Goal: Task Accomplishment & Management: Use online tool/utility

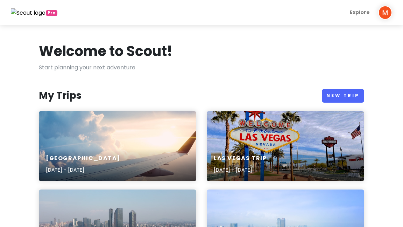
click at [135, 153] on div "[GEOGRAPHIC_DATA] [DATE] - [DATE]" at bounding box center [117, 164] width 157 height 33
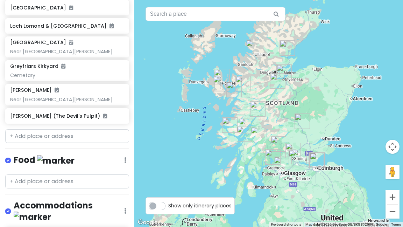
scroll to position [312, 0]
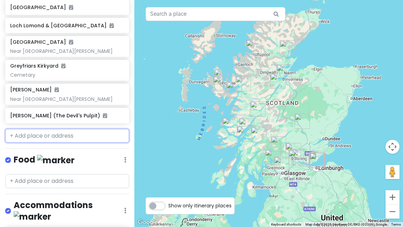
click at [33, 130] on input "text" at bounding box center [67, 136] width 124 height 14
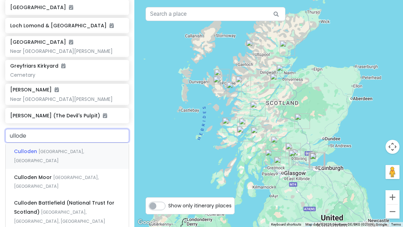
type input "ulloden"
click at [26, 199] on span "Culloden Battlefield (National Trust for Scotland)" at bounding box center [64, 207] width 100 height 16
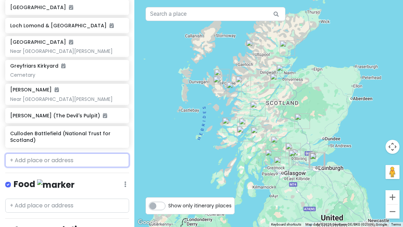
scroll to position [337, 0]
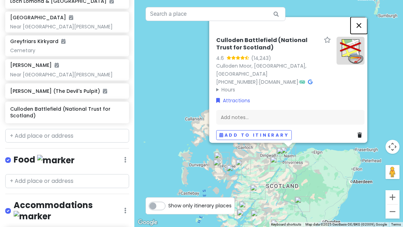
click at [361, 31] on button "Close" at bounding box center [358, 25] width 17 height 17
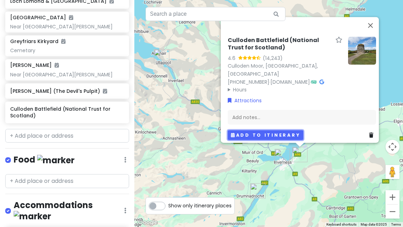
click at [232, 131] on button "Add to itinerary" at bounding box center [266, 135] width 76 height 10
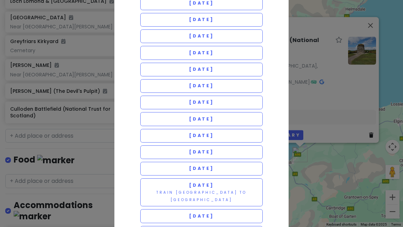
scroll to position [65, 0]
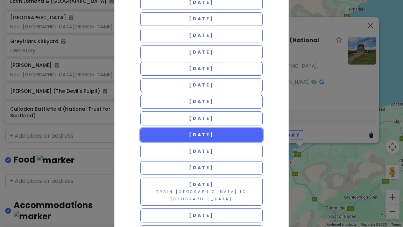
click at [214, 136] on span "[DATE]" at bounding box center [201, 134] width 25 height 6
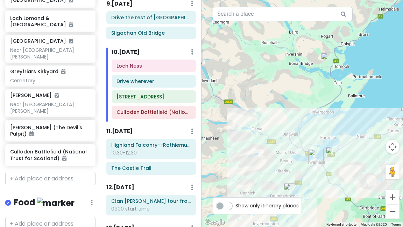
scroll to position [620, 0]
